Goal: Transaction & Acquisition: Subscribe to service/newsletter

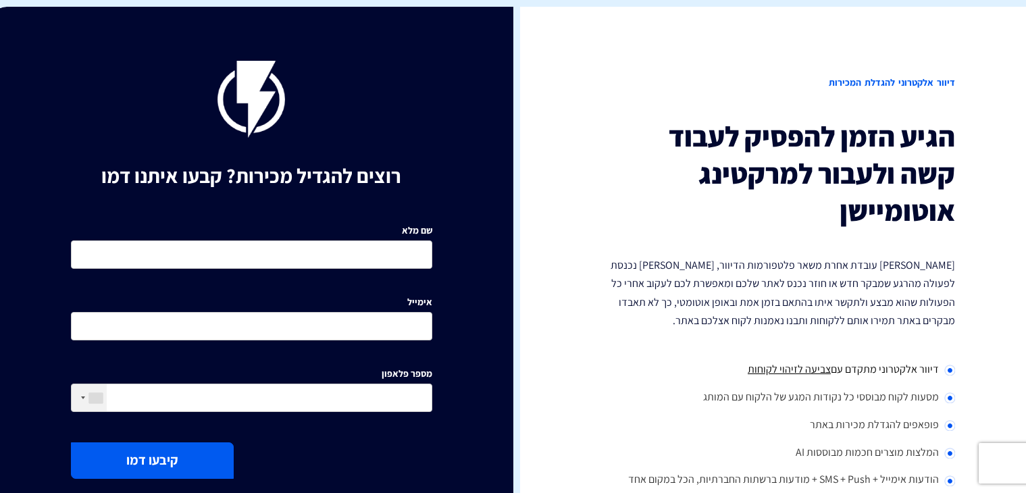
click at [405, 244] on input "שם מלא" at bounding box center [251, 254] width 361 height 28
click at [391, 257] on input "שם מלא" at bounding box center [251, 254] width 361 height 28
click at [247, 98] on img at bounding box center [251, 99] width 68 height 77
click at [936, 82] on h2 "דיוור אלקטרוני להגדלת המכירות" at bounding box center [774, 83] width 361 height 44
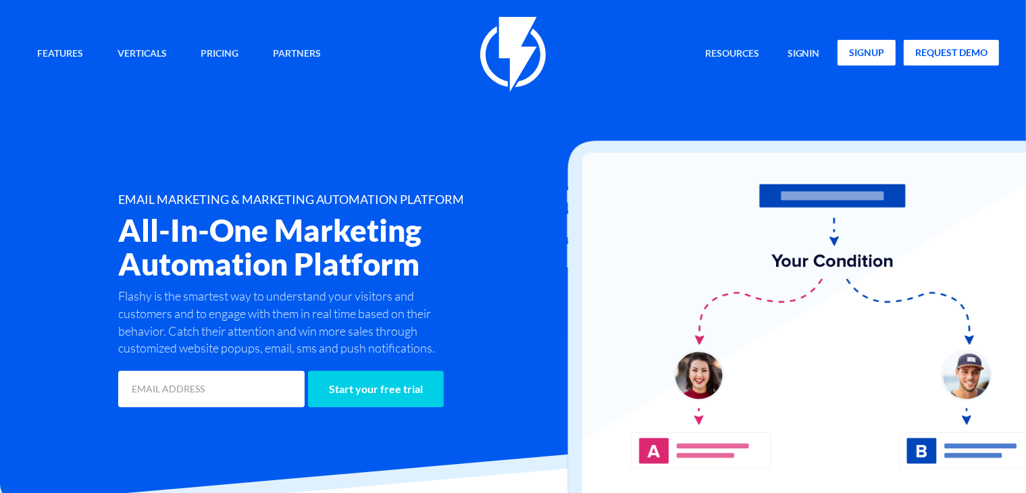
click at [889, 49] on link "signup" at bounding box center [866, 53] width 58 height 26
